Goal: Task Accomplishment & Management: Complete application form

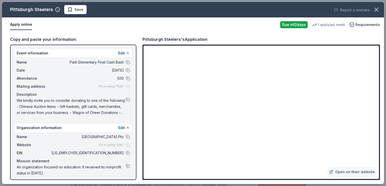
scroll to position [86, 0]
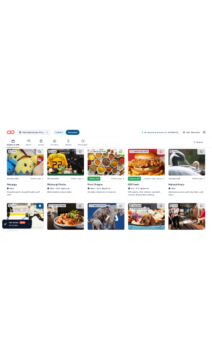
scroll to position [344, 0]
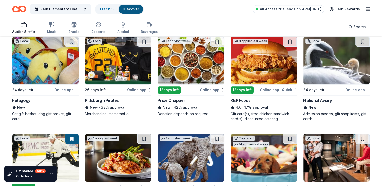
click at [44, 50] on img at bounding box center [45, 61] width 66 height 48
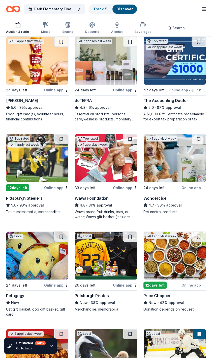
click at [44, 186] on img at bounding box center [37, 256] width 62 height 48
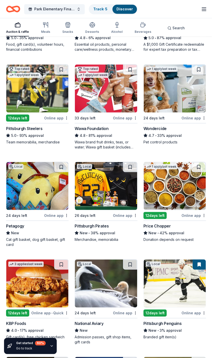
scroll to position [415, 0]
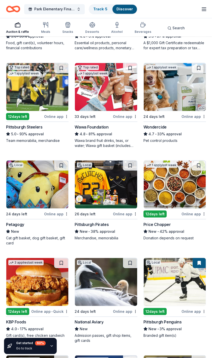
click at [106, 186] on img at bounding box center [106, 184] width 62 height 48
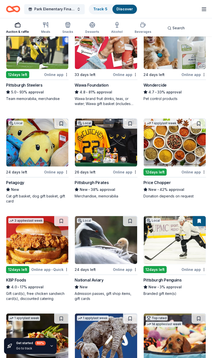
scroll to position [459, 0]
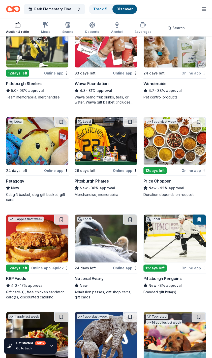
click at [180, 186] on img at bounding box center [175, 238] width 62 height 48
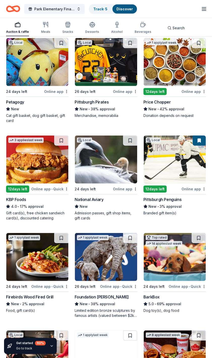
scroll to position [539, 0]
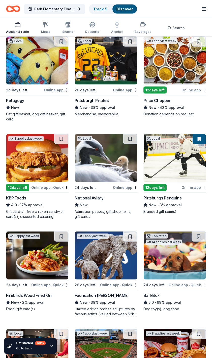
click at [103, 160] on img at bounding box center [106, 158] width 62 height 48
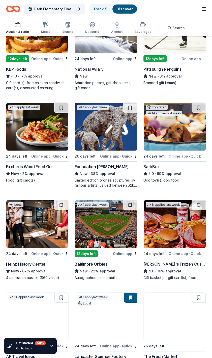
scroll to position [669, 0]
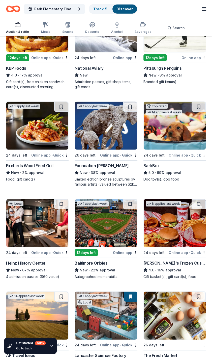
click at [175, 127] on img at bounding box center [175, 126] width 62 height 48
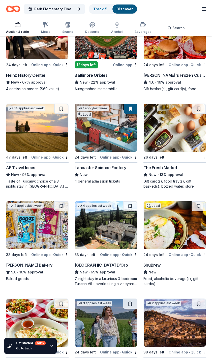
scroll to position [858, 0]
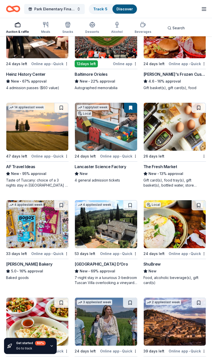
click at [10, 186] on img at bounding box center [37, 224] width 62 height 48
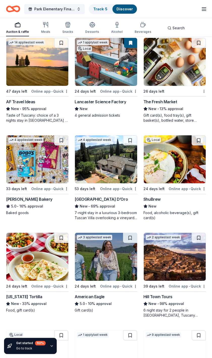
scroll to position [923, 0]
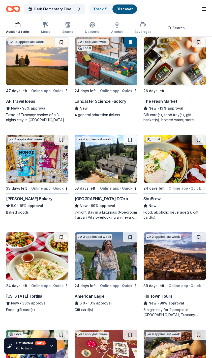
click at [15, 186] on img at bounding box center [37, 256] width 62 height 48
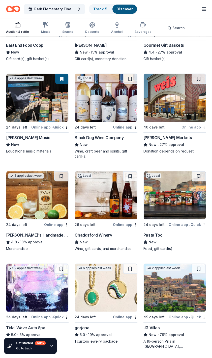
scroll to position [1274, 0]
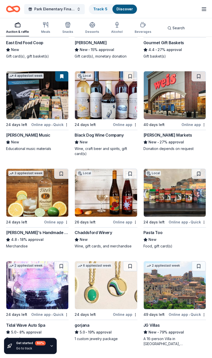
click at [111, 106] on img at bounding box center [106, 95] width 62 height 48
click at [174, 186] on img at bounding box center [175, 193] width 62 height 48
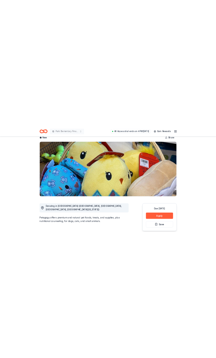
scroll to position [30, 0]
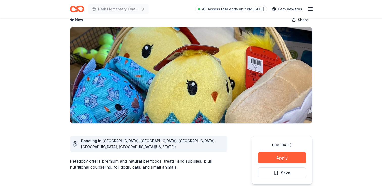
click at [285, 159] on button "Apply" at bounding box center [282, 158] width 48 height 11
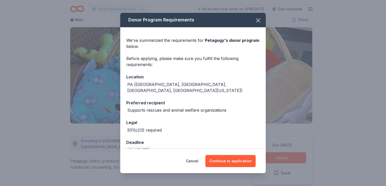
click at [238, 163] on button "Continue to application" at bounding box center [230, 161] width 50 height 12
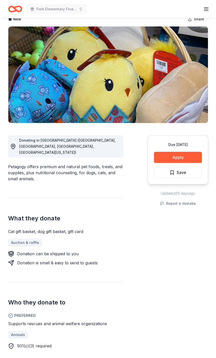
scroll to position [35, 0]
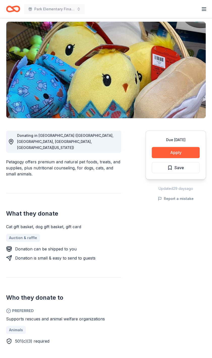
click at [181, 154] on button "Apply" at bounding box center [176, 152] width 48 height 11
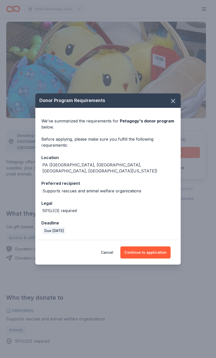
click at [143, 253] on button "Continue to application" at bounding box center [145, 253] width 50 height 12
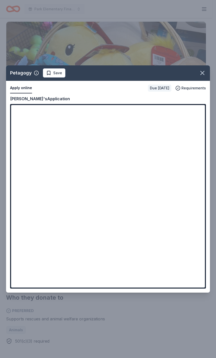
click at [202, 75] on icon "button" at bounding box center [202, 72] width 7 height 7
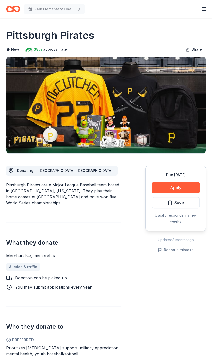
click at [188, 189] on button "Apply" at bounding box center [176, 187] width 48 height 11
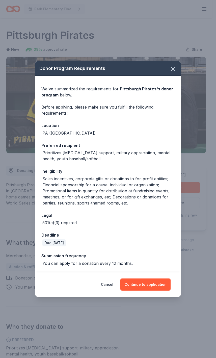
click at [157, 285] on button "Continue to application" at bounding box center [145, 285] width 50 height 12
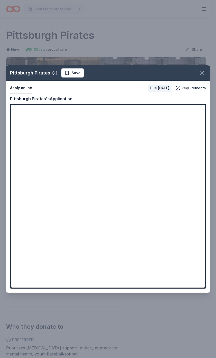
click at [205, 75] on icon "button" at bounding box center [202, 72] width 7 height 7
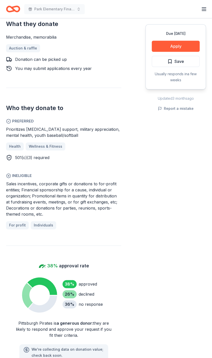
scroll to position [220, 0]
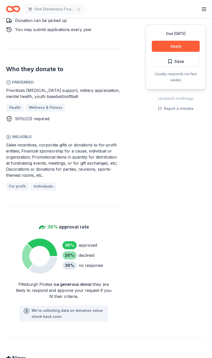
click at [173, 299] on div "Due in 26 days Apply Save Usually responds in a few weeks Updated 3 months ago …" at bounding box center [176, 109] width 61 height 426
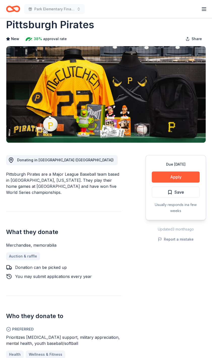
scroll to position [9, 0]
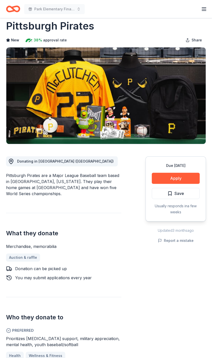
click at [181, 179] on button "Apply" at bounding box center [176, 178] width 48 height 11
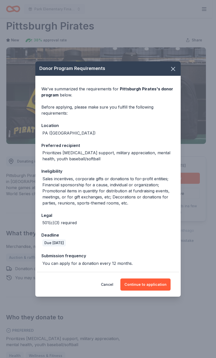
click at [150, 283] on button "Continue to application" at bounding box center [145, 285] width 50 height 12
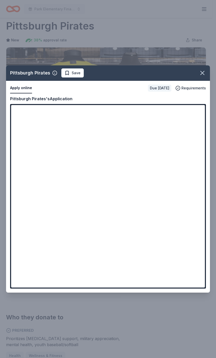
click at [204, 73] on icon "button" at bounding box center [202, 72] width 7 height 7
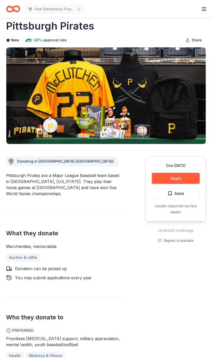
click at [170, 178] on button "Apply" at bounding box center [176, 178] width 48 height 11
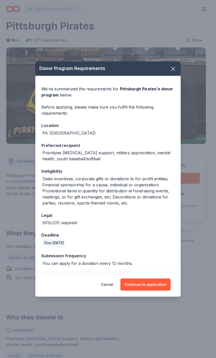
click at [147, 284] on button "Continue to application" at bounding box center [145, 285] width 50 height 12
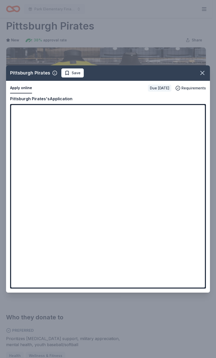
click at [200, 74] on icon "button" at bounding box center [202, 72] width 7 height 7
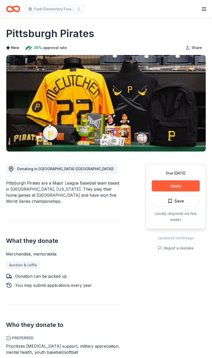
scroll to position [0, 0]
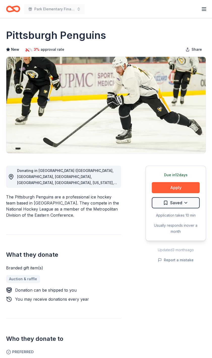
click at [184, 187] on button "Apply" at bounding box center [176, 187] width 48 height 11
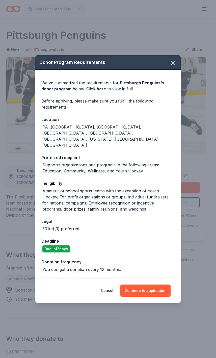
click at [154, 285] on button "Continue to application" at bounding box center [145, 291] width 50 height 12
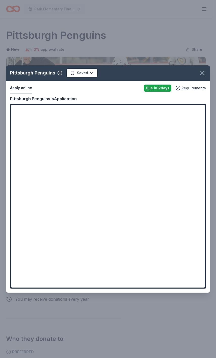
click at [201, 73] on icon "button" at bounding box center [202, 72] width 7 height 7
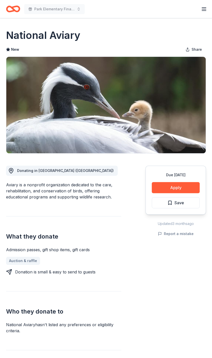
click at [190, 189] on button "Apply" at bounding box center [176, 187] width 48 height 11
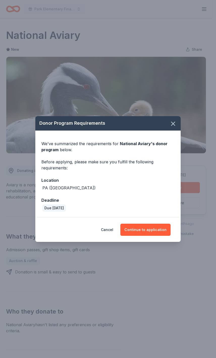
click at [158, 232] on button "Continue to application" at bounding box center [145, 230] width 50 height 12
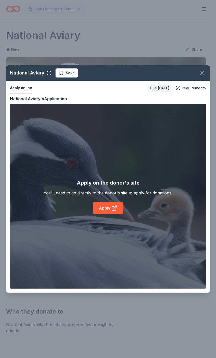
click at [114, 211] on icon at bounding box center [114, 208] width 6 height 6
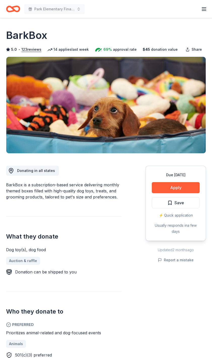
click at [186, 188] on button "Apply" at bounding box center [176, 187] width 48 height 11
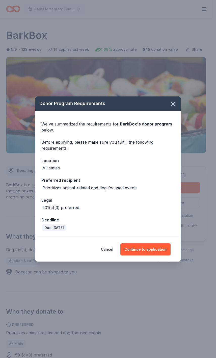
click at [152, 247] on button "Continue to application" at bounding box center [145, 249] width 50 height 12
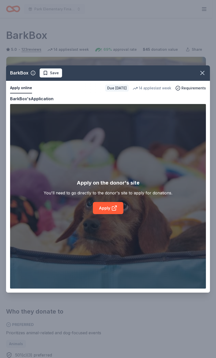
click at [108, 207] on link "Apply" at bounding box center [108, 208] width 31 height 12
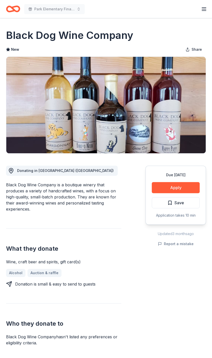
click at [169, 187] on button "Apply" at bounding box center [176, 187] width 48 height 11
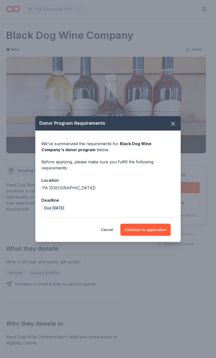
click at [151, 230] on button "Continue to application" at bounding box center [145, 230] width 50 height 12
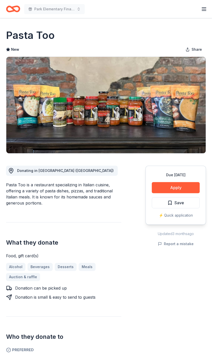
click at [180, 189] on button "Apply" at bounding box center [176, 187] width 48 height 11
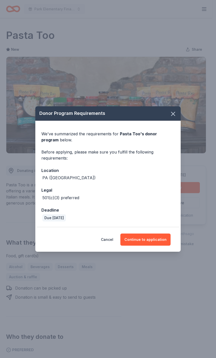
click at [141, 242] on button "Continue to application" at bounding box center [145, 240] width 50 height 12
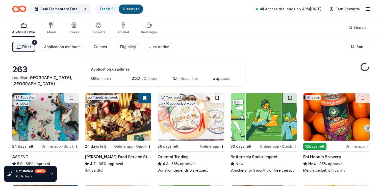
scroll to position [899, 0]
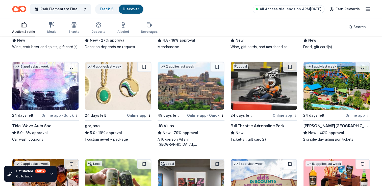
click at [263, 94] on img at bounding box center [264, 86] width 66 height 48
click at [339, 94] on img at bounding box center [337, 86] width 66 height 48
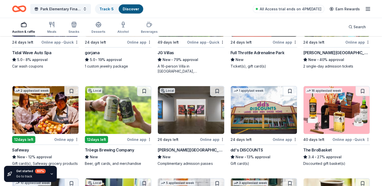
scroll to position [976, 0]
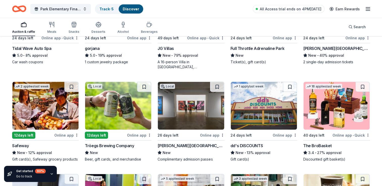
click at [126, 111] on img at bounding box center [118, 106] width 66 height 48
click at [191, 97] on img at bounding box center [191, 106] width 66 height 48
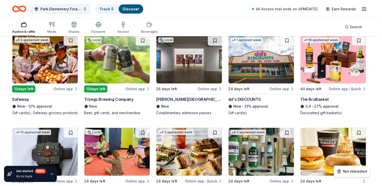
scroll to position [1037, 0]
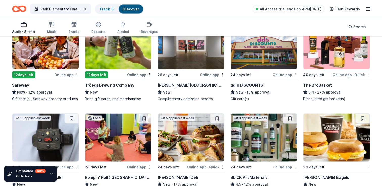
click at [328, 55] on img at bounding box center [337, 45] width 66 height 48
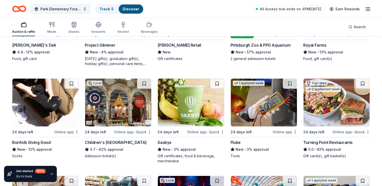
scroll to position [1368, 0]
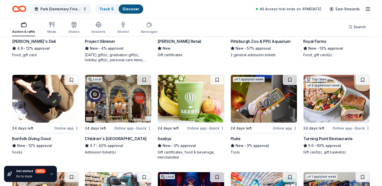
click at [116, 97] on img at bounding box center [118, 99] width 66 height 48
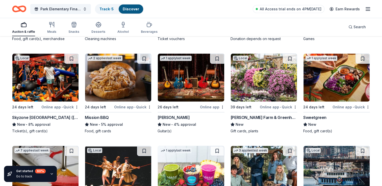
scroll to position [1663, 0]
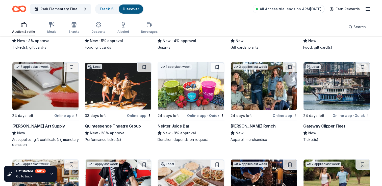
click at [332, 88] on img at bounding box center [337, 86] width 66 height 48
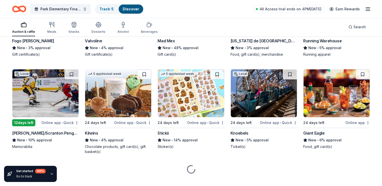
scroll to position [1848, 0]
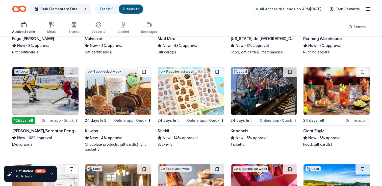
click at [46, 90] on img at bounding box center [45, 91] width 66 height 48
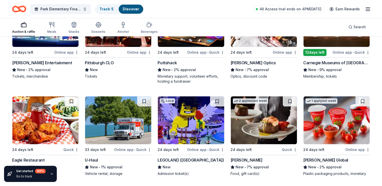
scroll to position [2326, 0]
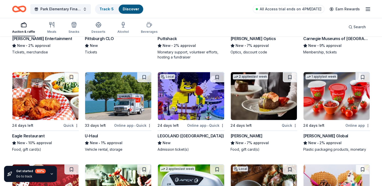
click at [188, 135] on div "LEGOLAND (Philadelphia)" at bounding box center [191, 136] width 66 height 6
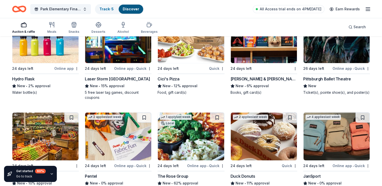
scroll to position [2576, 0]
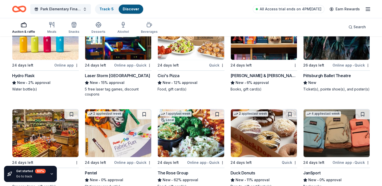
click at [46, 53] on img at bounding box center [45, 36] width 66 height 48
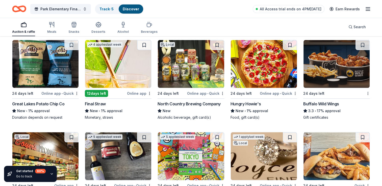
scroll to position [3229, 0]
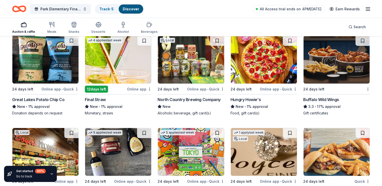
click at [203, 97] on div "North Country Brewing Company" at bounding box center [189, 100] width 63 height 6
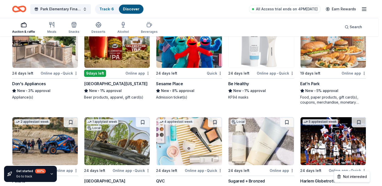
scroll to position [4229, 0]
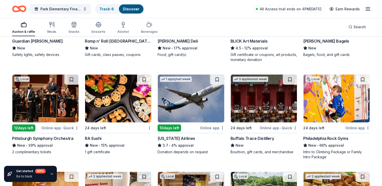
scroll to position [0, 0]
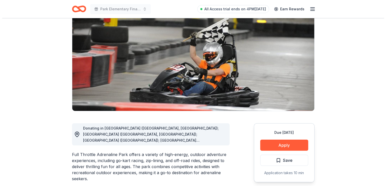
scroll to position [42, 0]
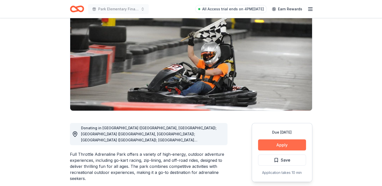
click at [290, 145] on button "Apply" at bounding box center [282, 145] width 48 height 11
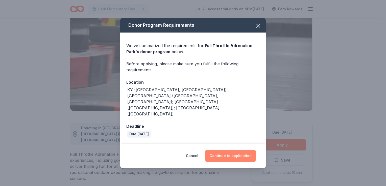
click at [235, 150] on button "Continue to application" at bounding box center [230, 156] width 50 height 12
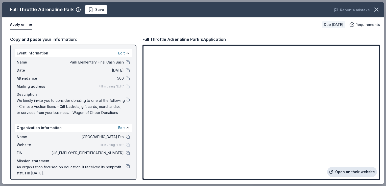
click at [354, 175] on link "Open on their website" at bounding box center [352, 172] width 50 height 10
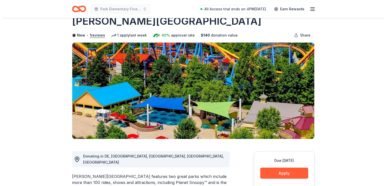
scroll to position [44, 0]
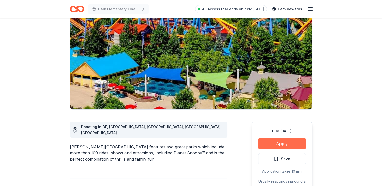
click at [295, 143] on button "Apply" at bounding box center [282, 143] width 48 height 11
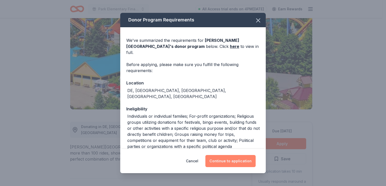
click at [231, 165] on button "Continue to application" at bounding box center [230, 161] width 50 height 12
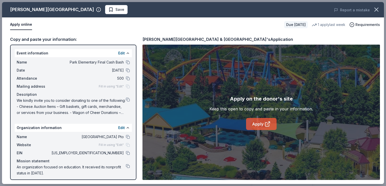
click at [261, 129] on link "Apply" at bounding box center [261, 124] width 31 height 12
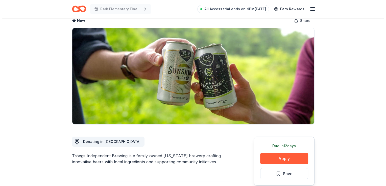
scroll to position [32, 0]
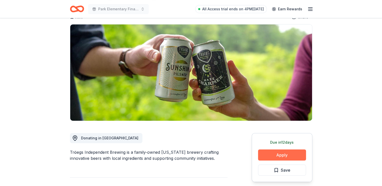
click at [286, 159] on button "Apply" at bounding box center [282, 155] width 48 height 11
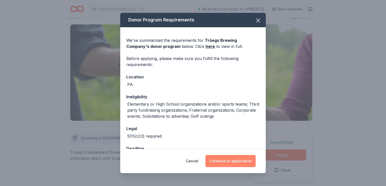
click at [237, 163] on button "Continue to application" at bounding box center [230, 161] width 50 height 12
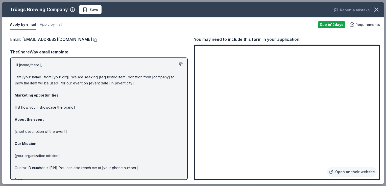
drag, startPoint x: 379, startPoint y: 90, endPoint x: 380, endPoint y: 100, distance: 9.1
click at [380, 100] on div "Email : donations@troegs.com Email : donations@troegs.com TheShareWay email tem…" at bounding box center [193, 108] width 382 height 152
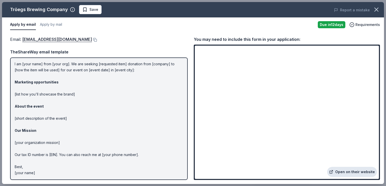
click at [363, 171] on link "Open on their website" at bounding box center [352, 172] width 50 height 10
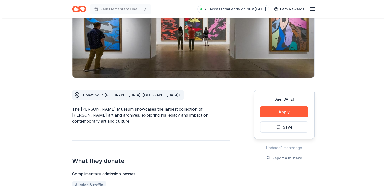
scroll to position [78, 0]
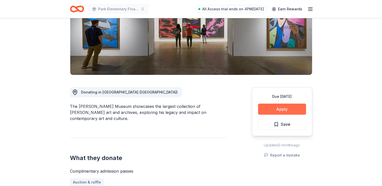
click at [289, 109] on button "Apply" at bounding box center [282, 109] width 48 height 11
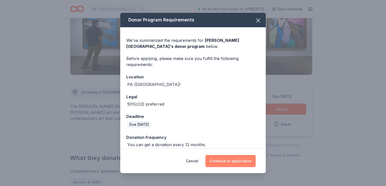
click at [241, 163] on button "Continue to application" at bounding box center [230, 161] width 50 height 12
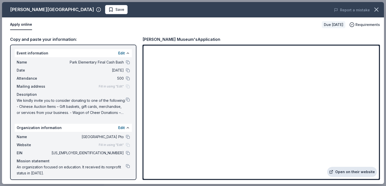
click at [356, 172] on link "Open on their website" at bounding box center [352, 172] width 50 height 10
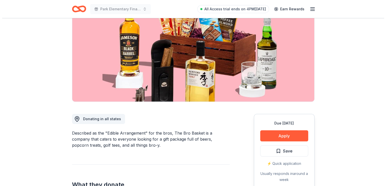
scroll to position [53, 0]
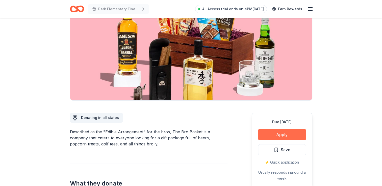
click at [292, 132] on button "Apply" at bounding box center [282, 134] width 48 height 11
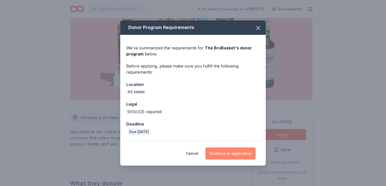
click at [239, 152] on button "Continue to application" at bounding box center [230, 154] width 50 height 12
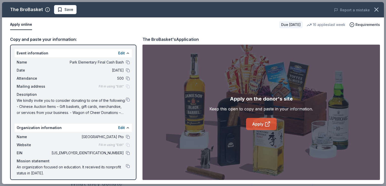
click at [252, 120] on link "Apply" at bounding box center [261, 124] width 31 height 12
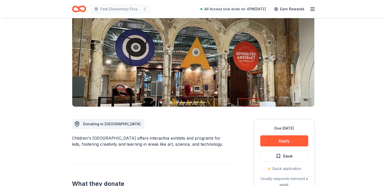
scroll to position [52, 0]
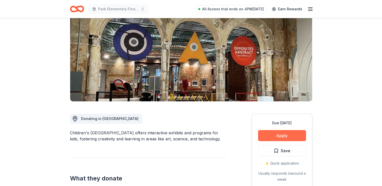
click at [292, 137] on button "Apply" at bounding box center [282, 135] width 48 height 11
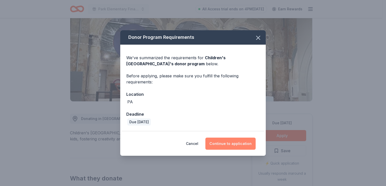
click at [239, 146] on button "Continue to application" at bounding box center [230, 144] width 50 height 12
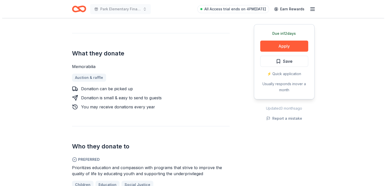
scroll to position [190, 0]
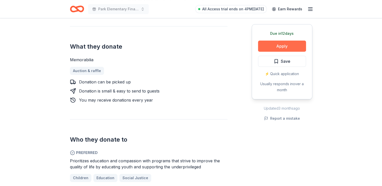
click at [286, 46] on button "Apply" at bounding box center [282, 46] width 48 height 11
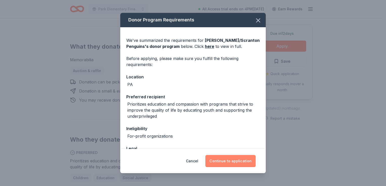
click at [232, 165] on button "Continue to application" at bounding box center [230, 161] width 50 height 12
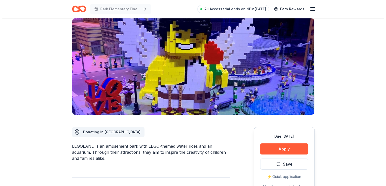
scroll to position [39, 0]
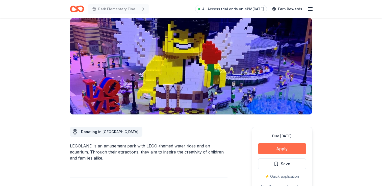
click at [292, 152] on button "Apply" at bounding box center [282, 148] width 48 height 11
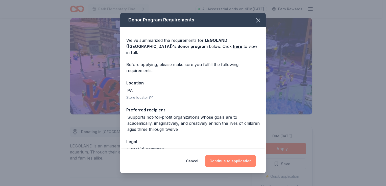
click at [239, 167] on button "Continue to application" at bounding box center [230, 161] width 50 height 12
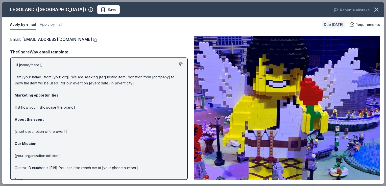
click at [35, 65] on p "Hi [name/there], I am [your name] from [your org]. We are seeking [requested it…" at bounding box center [99, 125] width 168 height 127
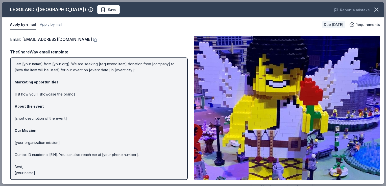
scroll to position [0, 0]
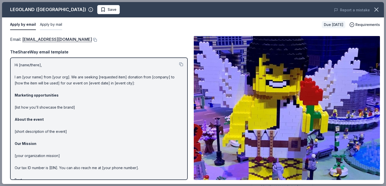
click at [56, 25] on button "Apply by mail" at bounding box center [51, 24] width 22 height 11
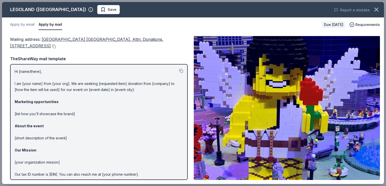
click at [329, 104] on img at bounding box center [287, 108] width 186 height 144
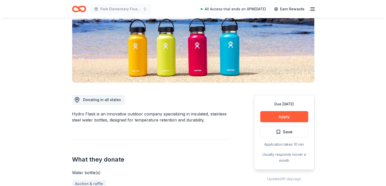
scroll to position [71, 0]
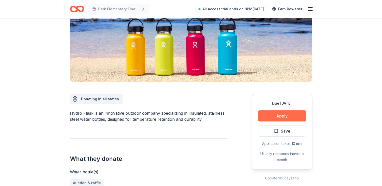
click at [288, 113] on button "Apply" at bounding box center [282, 116] width 48 height 11
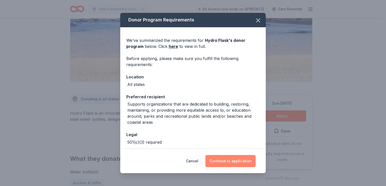
click at [224, 158] on button "Continue to application" at bounding box center [230, 161] width 50 height 12
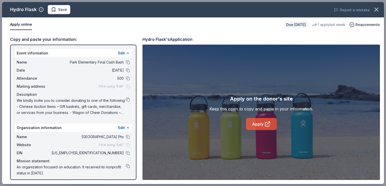
click at [264, 124] on link "Apply" at bounding box center [261, 124] width 31 height 12
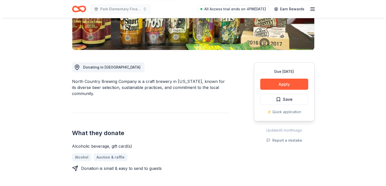
scroll to position [113, 0]
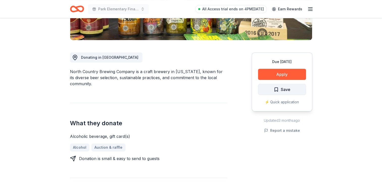
click at [292, 84] on button "Save" at bounding box center [282, 89] width 48 height 11
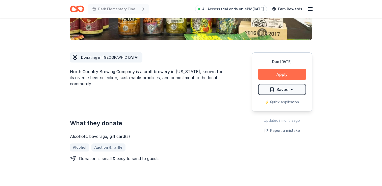
click at [292, 73] on button "Apply" at bounding box center [282, 74] width 48 height 11
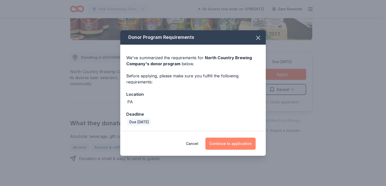
click at [235, 148] on button "Continue to application" at bounding box center [230, 144] width 50 height 12
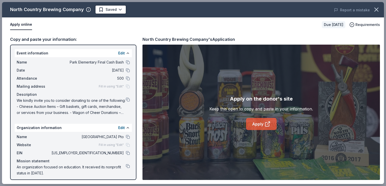
click at [258, 124] on link "Apply" at bounding box center [261, 124] width 31 height 12
